Goal: Manage account settings

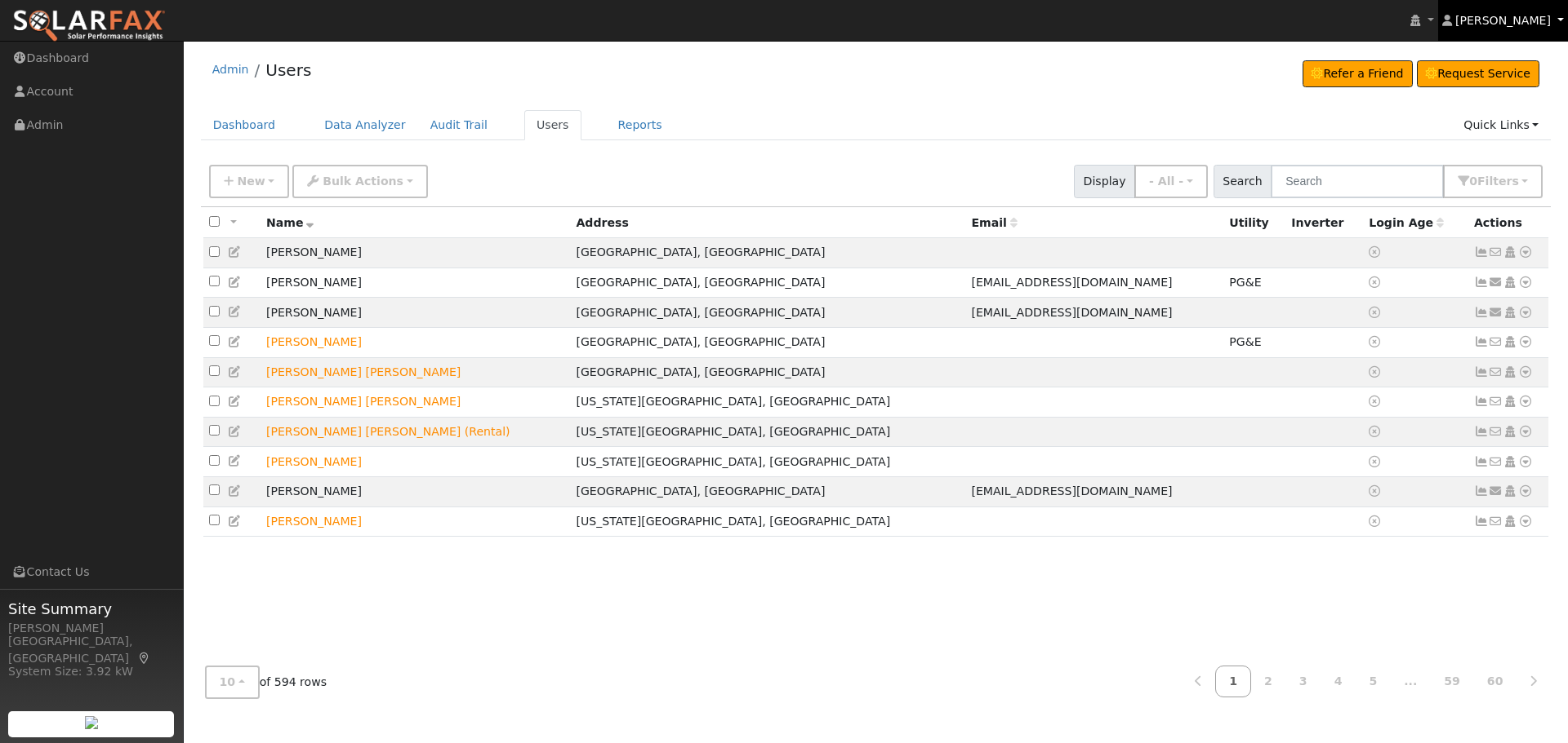
click at [1480, 33] on link "[PERSON_NAME]" at bounding box center [1503, 20] width 131 height 41
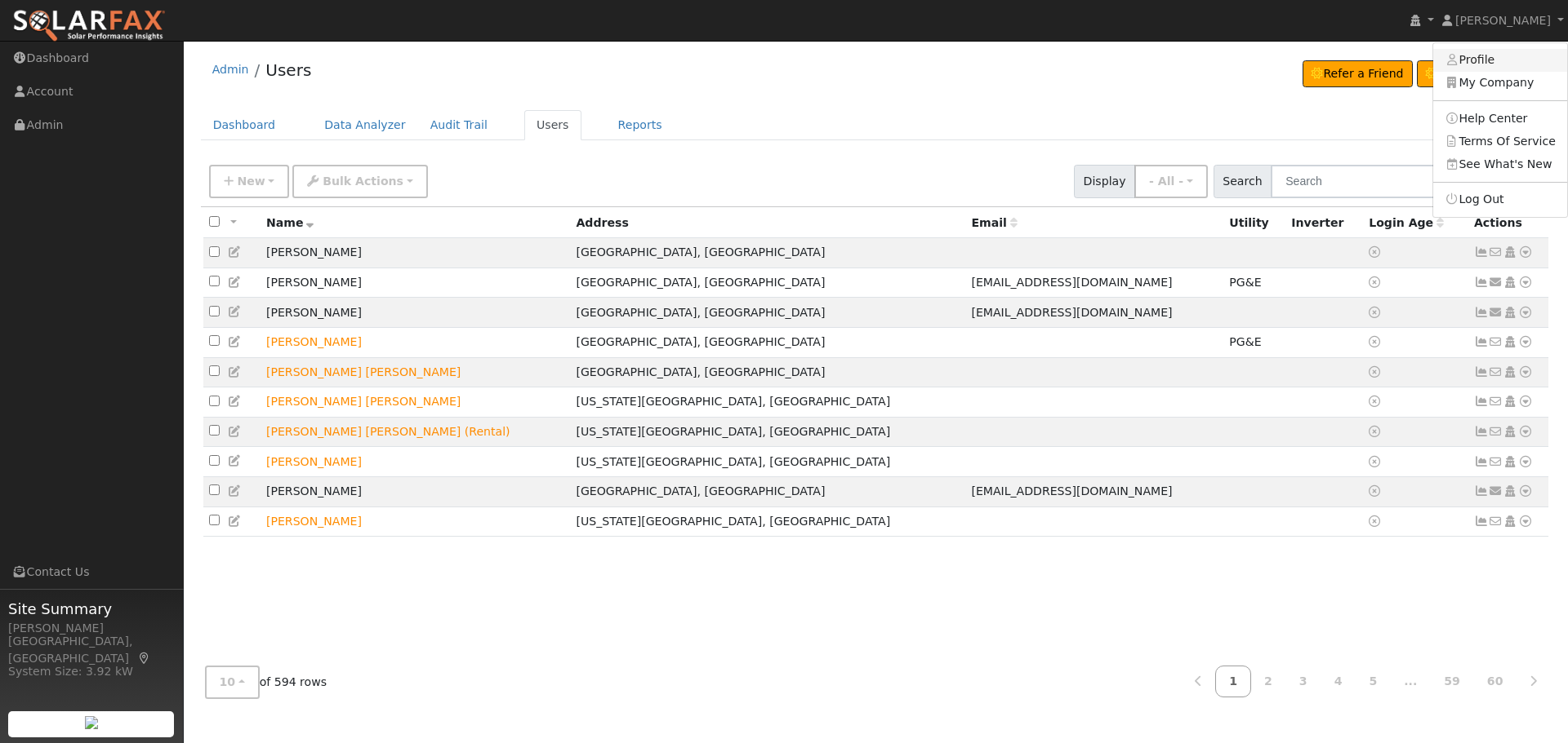
click at [1482, 62] on link "Profile" at bounding box center [1500, 60] width 134 height 23
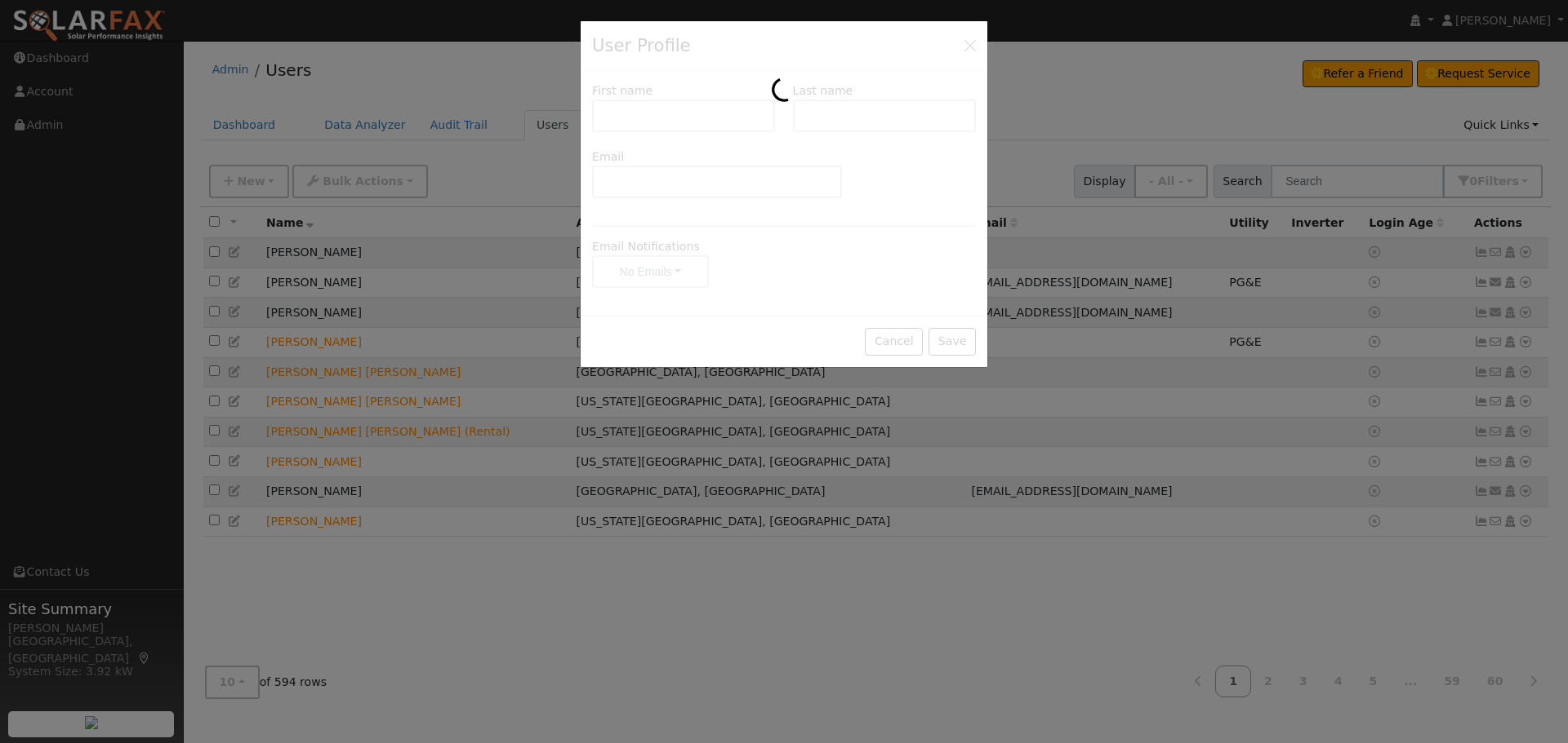
type input "[PERSON_NAME]"
type input "Holding"
type input "[PERSON_NAME][EMAIL_ADDRESS][DOMAIN_NAME]"
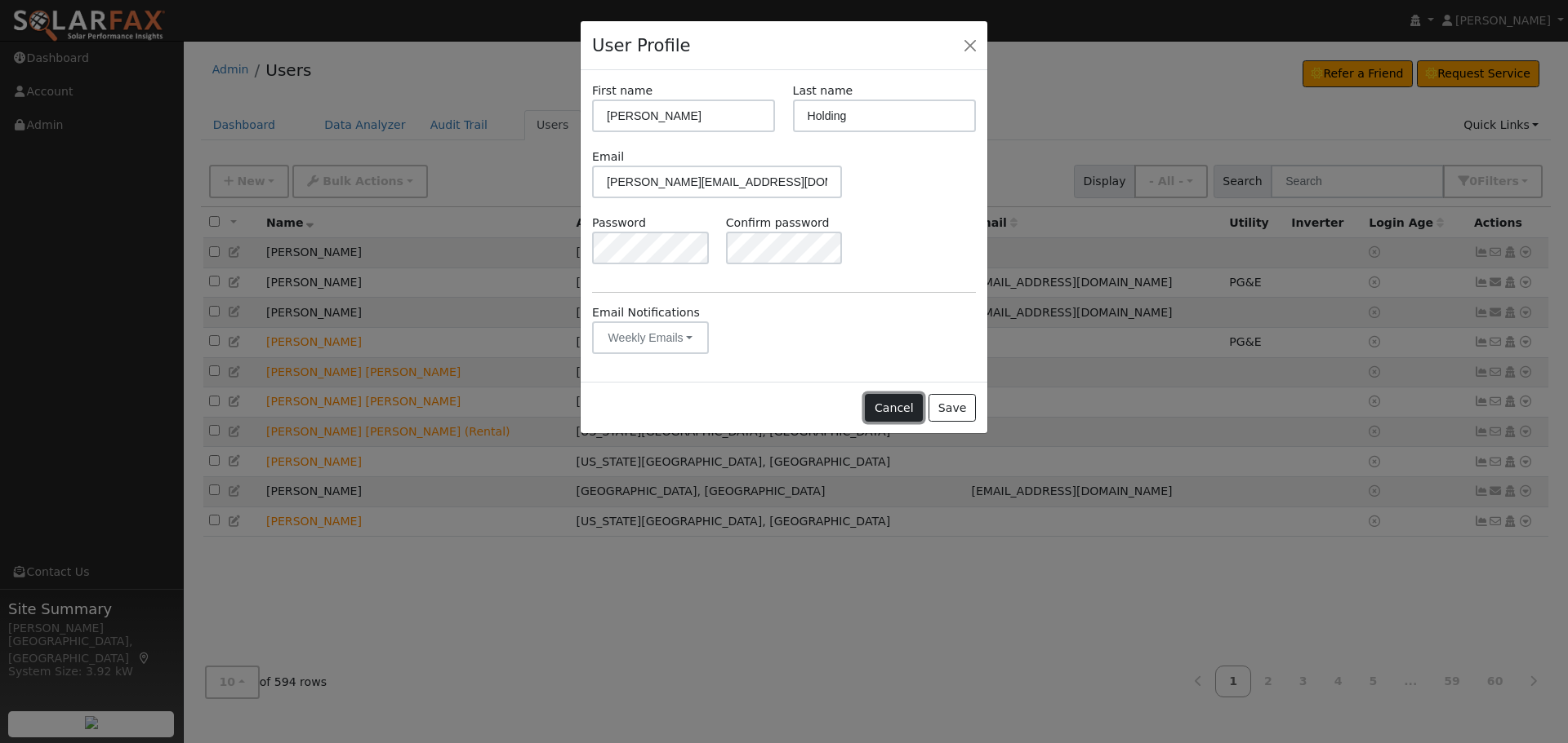
click at [875, 418] on button "Cancel" at bounding box center [893, 408] width 58 height 28
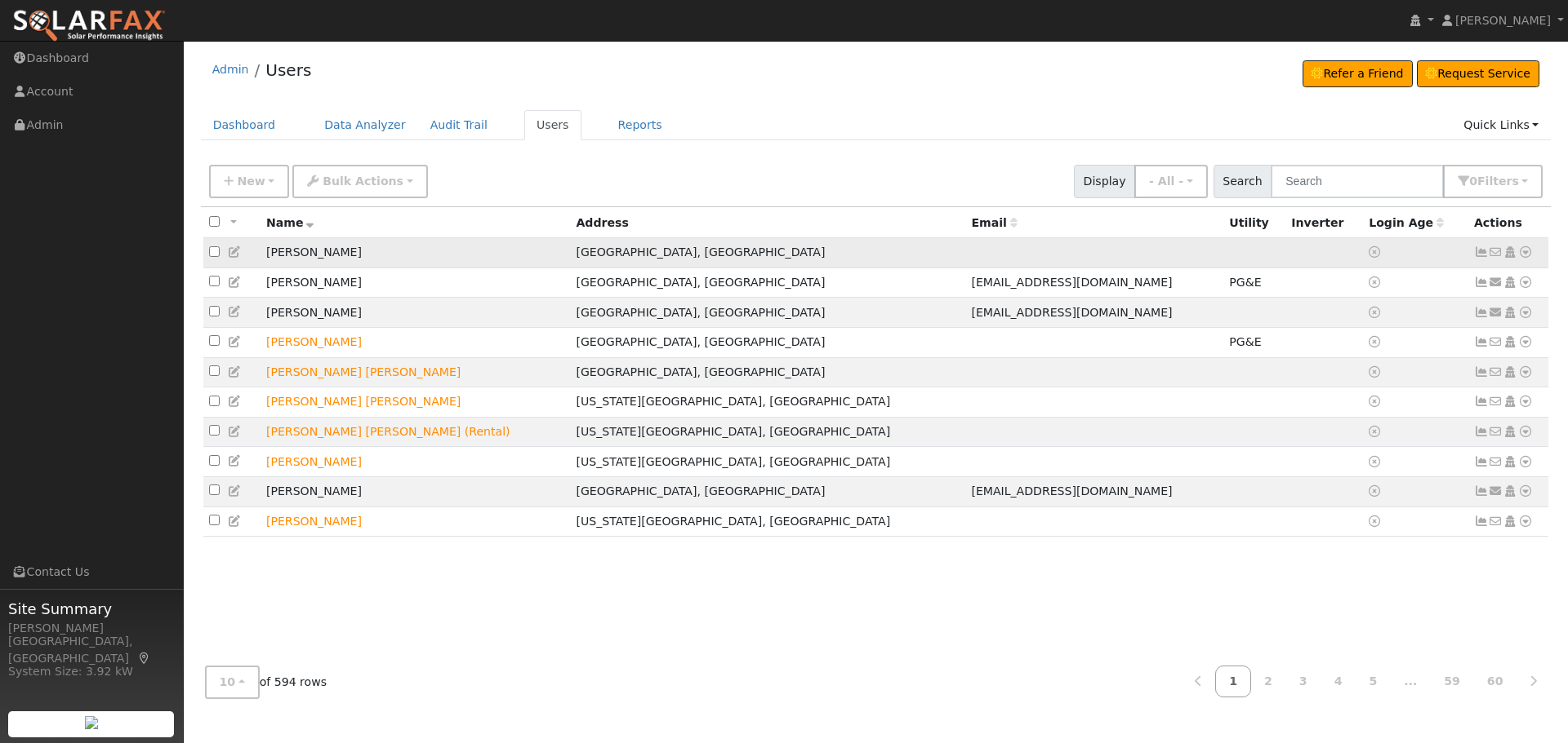
click at [1522, 252] on icon at bounding box center [1525, 252] width 15 height 12
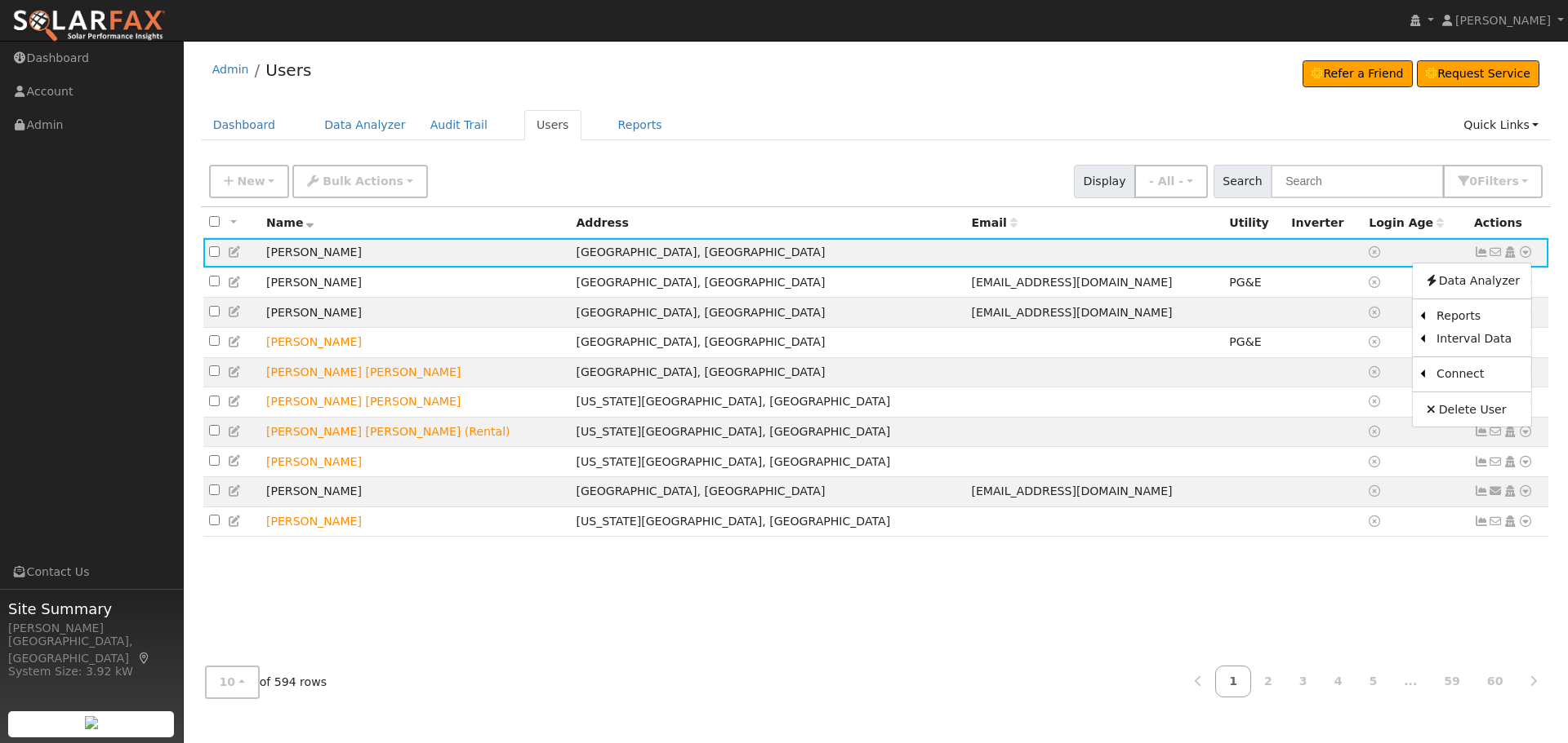
click at [1234, 647] on div "All None All on page None on page Name Address Email Utility Inverter Login Age…" at bounding box center [876, 430] width 1350 height 446
click at [1522, 247] on link at bounding box center [1525, 252] width 15 height 17
click at [1348, 405] on link "Solar" at bounding box center [1355, 399] width 113 height 23
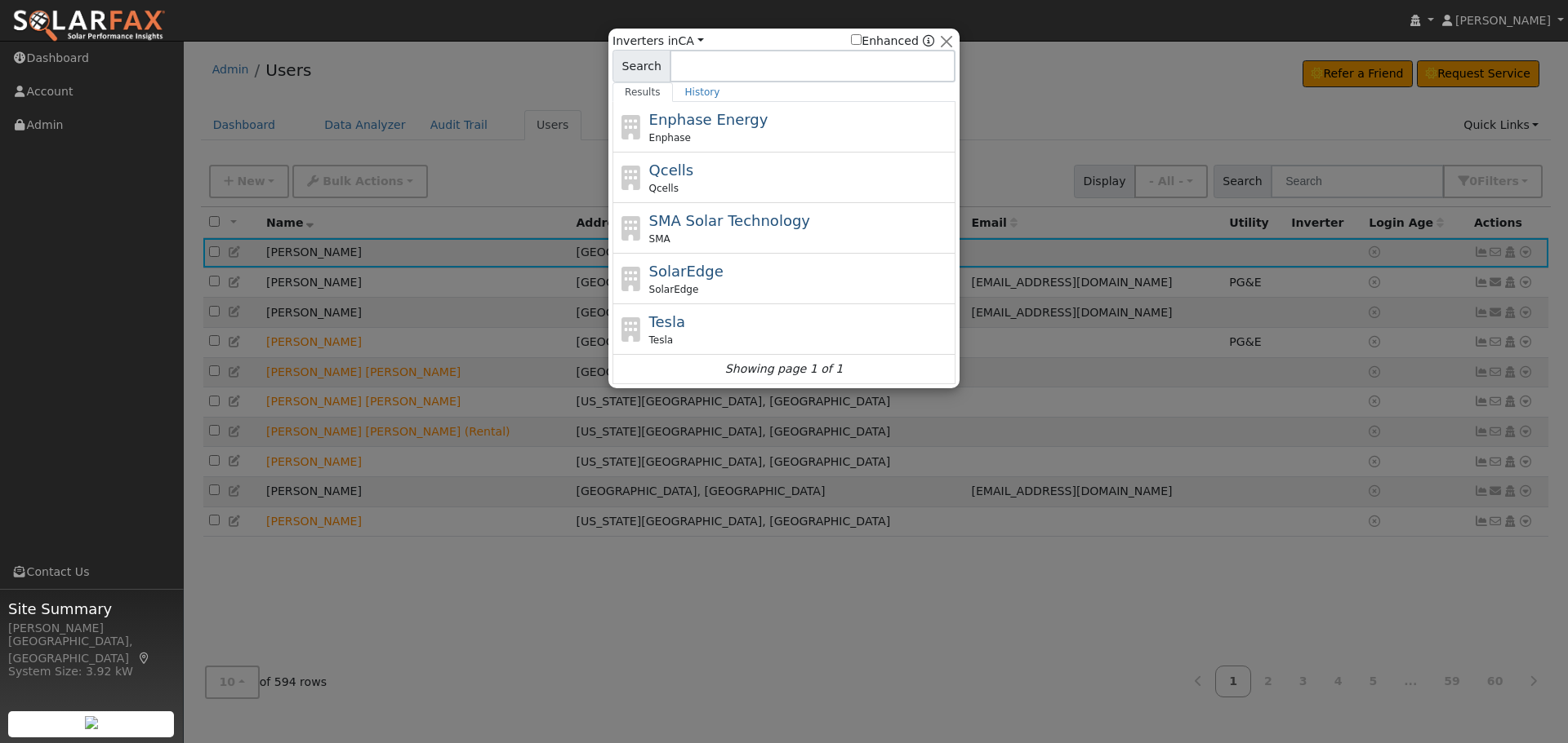
click at [1441, 384] on div at bounding box center [784, 372] width 1568 height 743
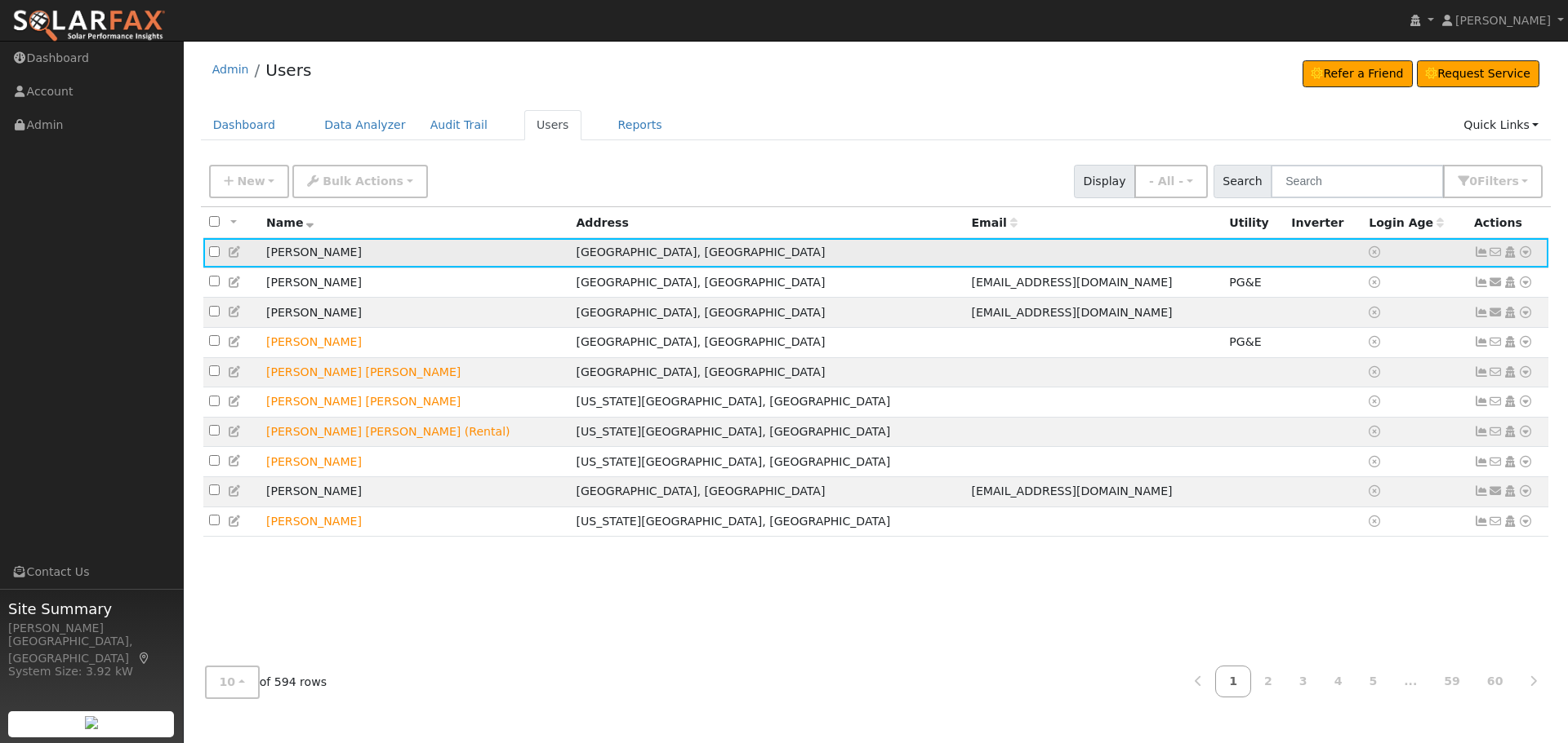
click at [1522, 257] on icon at bounding box center [1525, 252] width 15 height 12
